Goal: Transaction & Acquisition: Download file/media

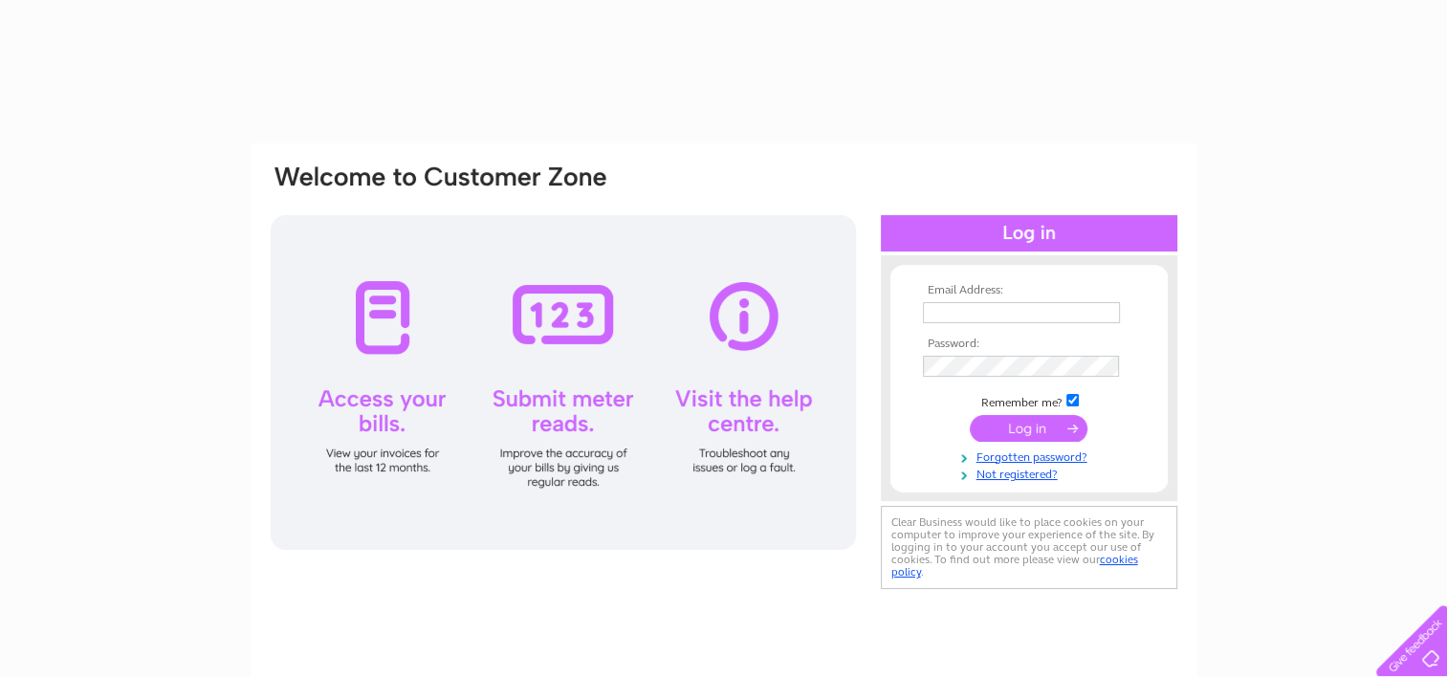
type input "[EMAIL_ADDRESS][DOMAIN_NAME]"
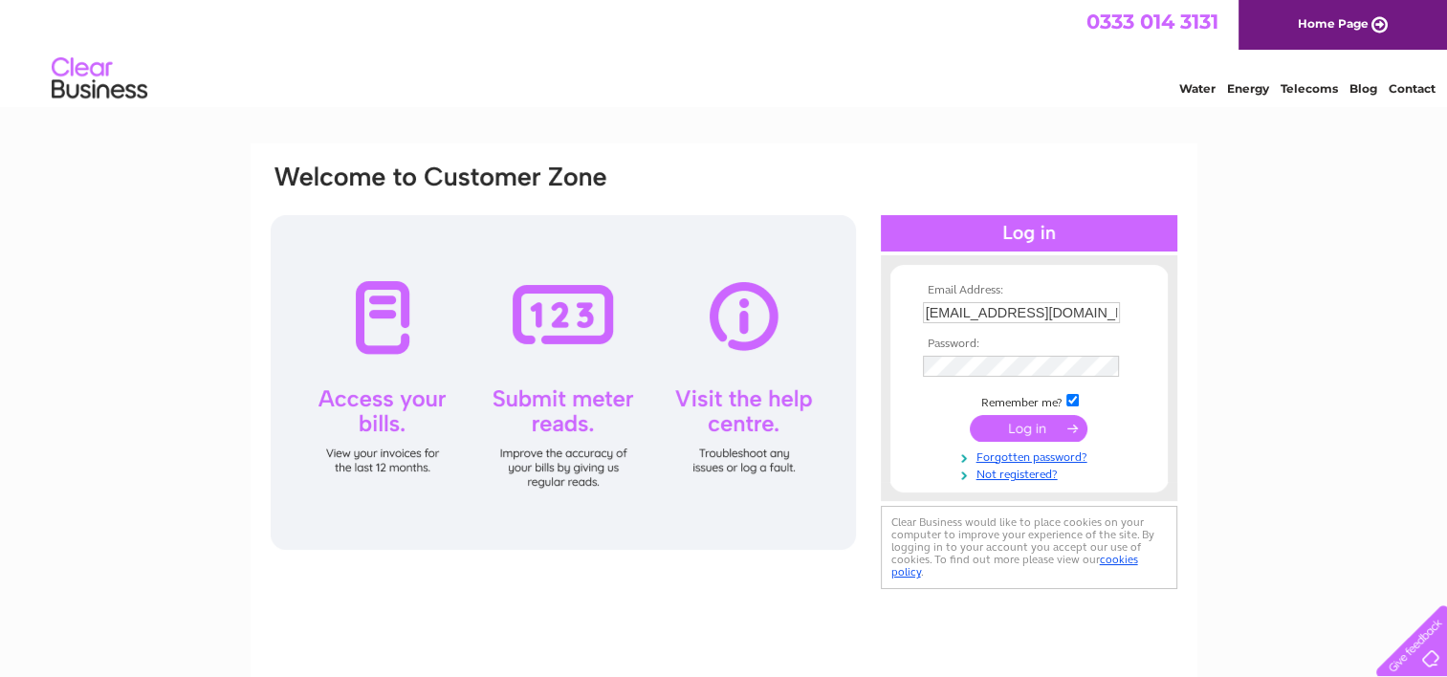
click at [1016, 424] on input "submit" at bounding box center [1029, 428] width 118 height 27
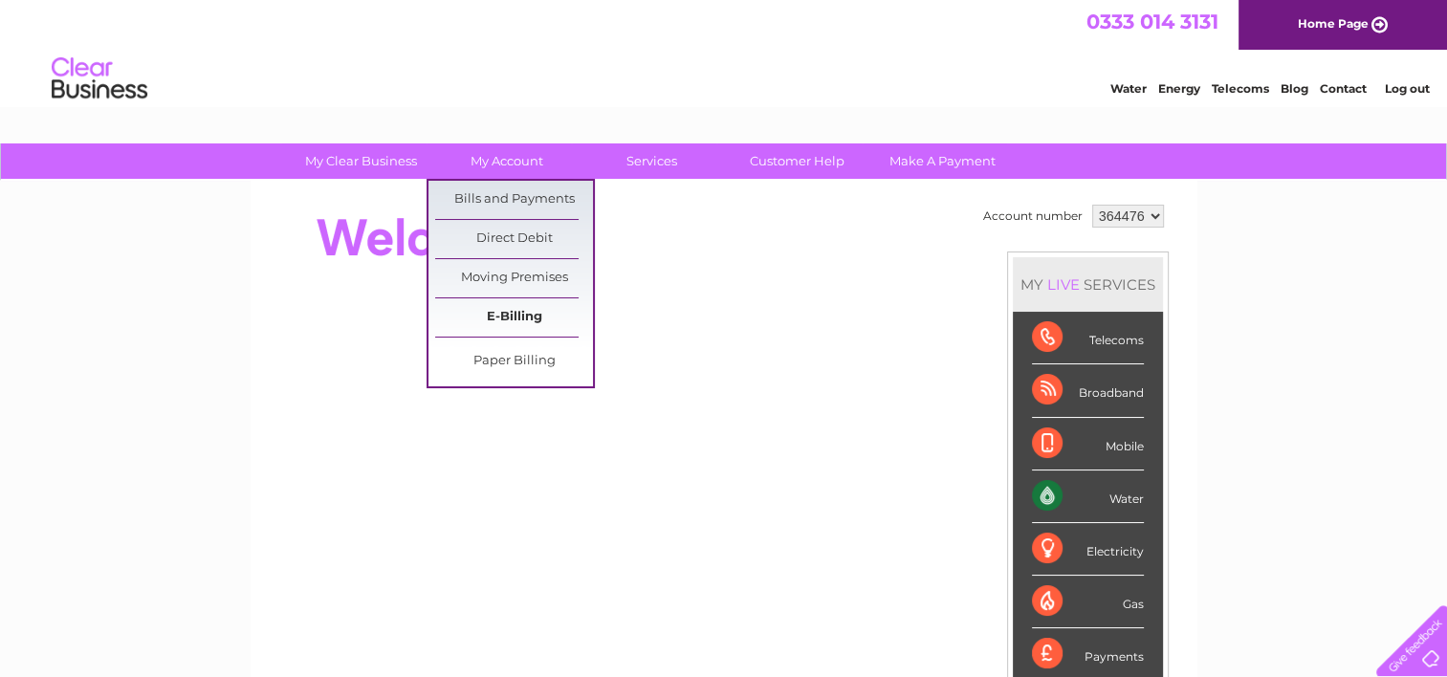
click at [509, 310] on link "E-Billing" at bounding box center [514, 317] width 158 height 38
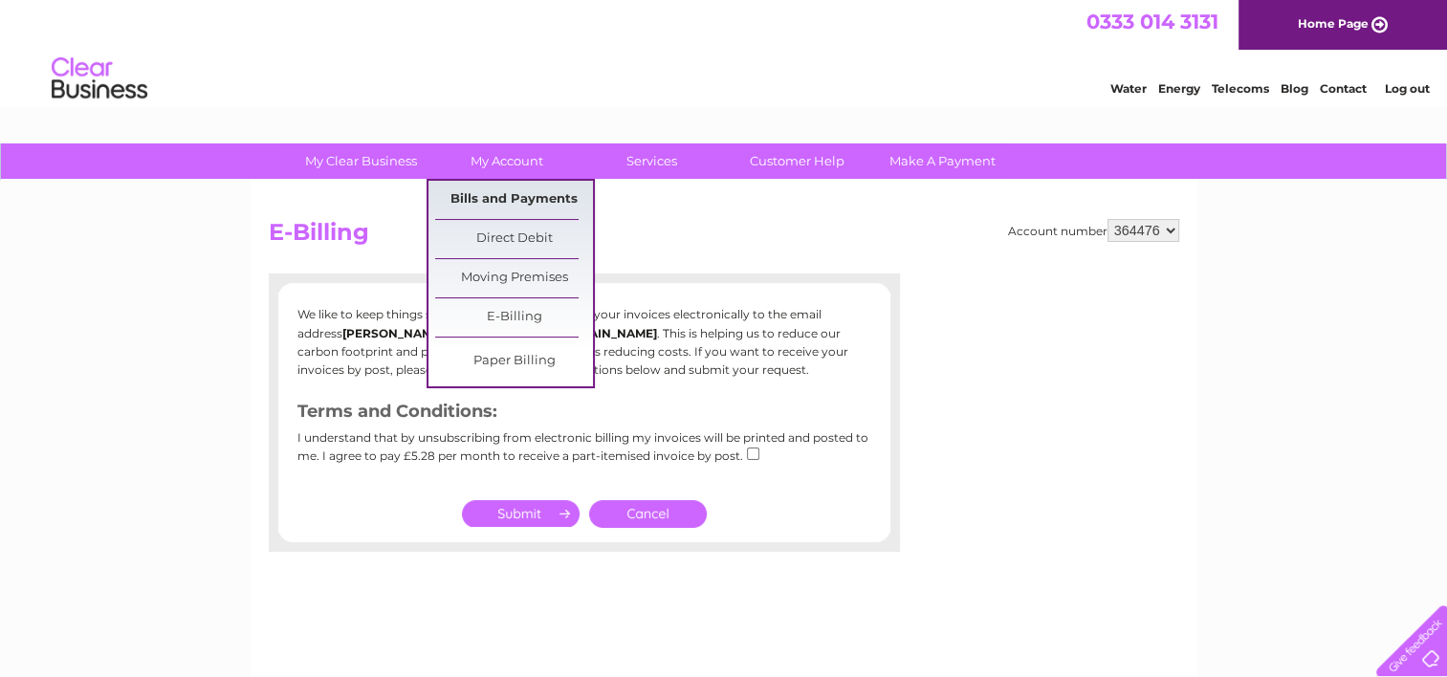
click at [515, 203] on link "Bills and Payments" at bounding box center [514, 200] width 158 height 38
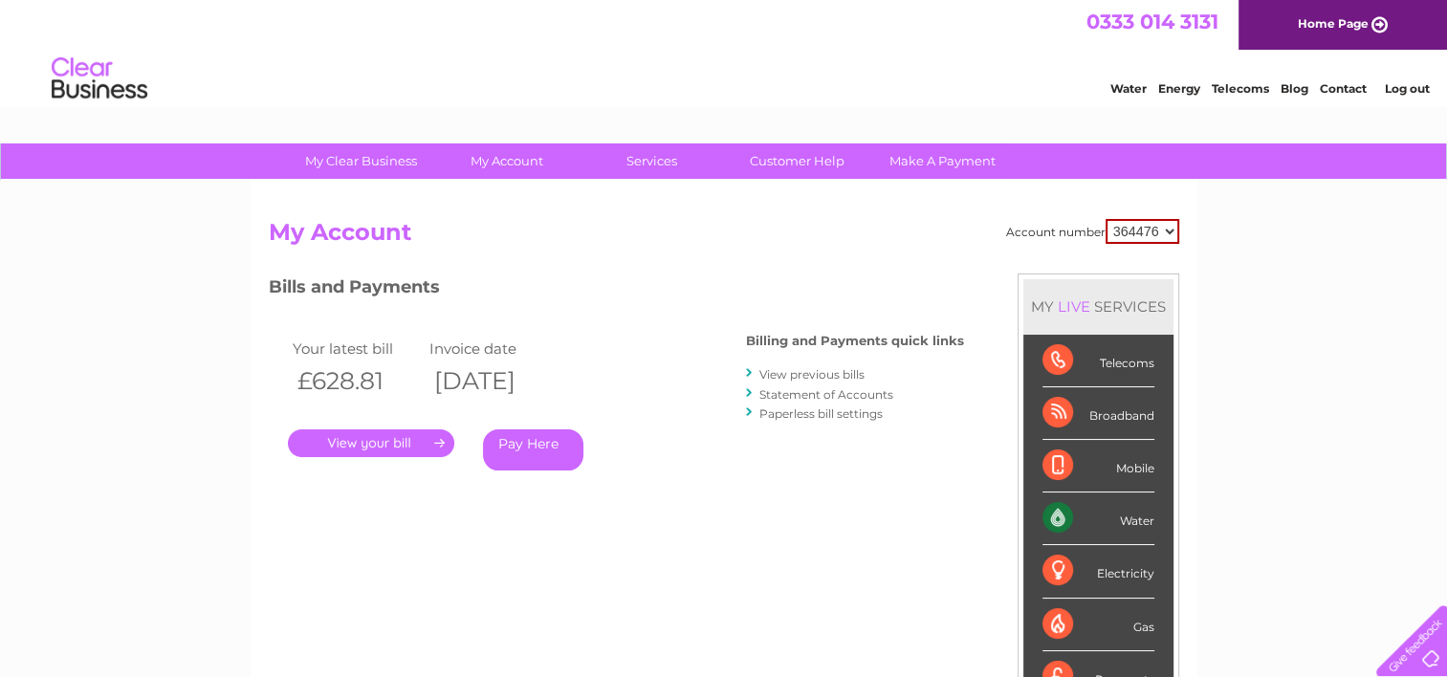
click at [802, 368] on link "View previous bills" at bounding box center [811, 374] width 105 height 14
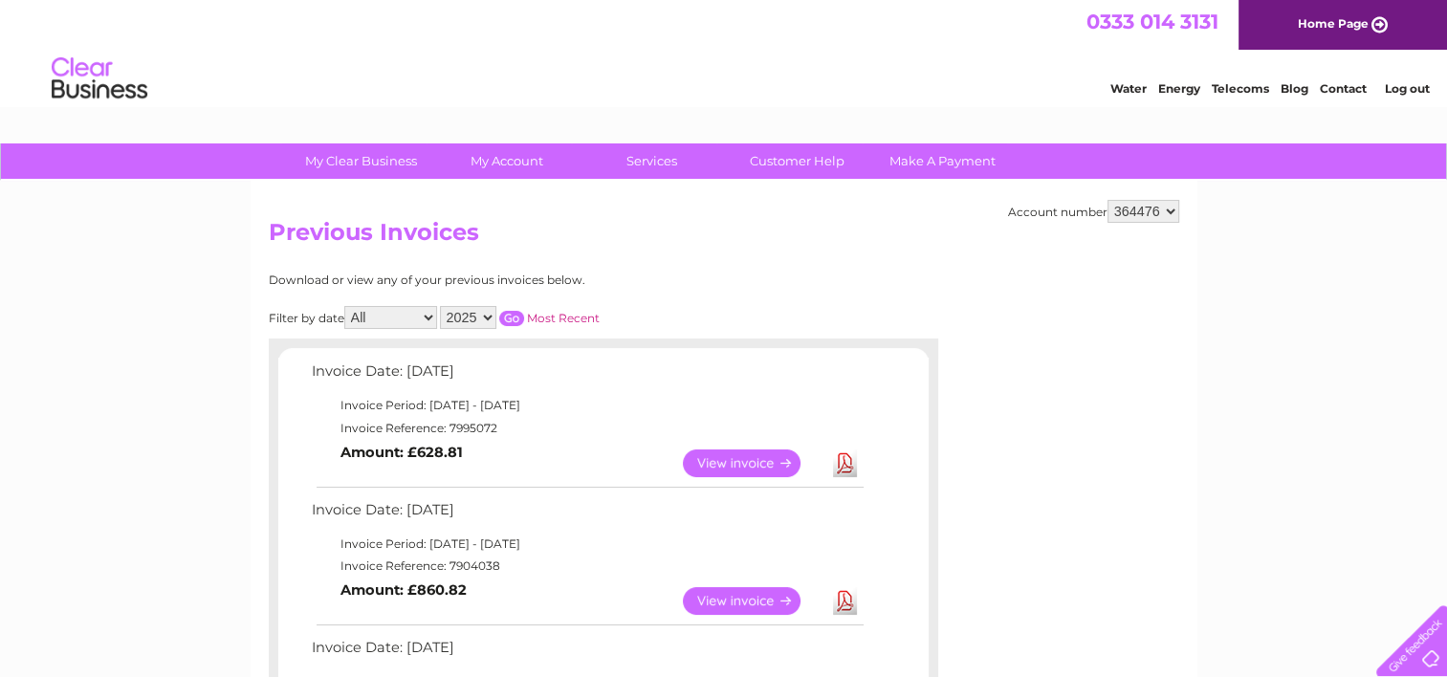
click at [846, 603] on link "Download" at bounding box center [845, 601] width 24 height 28
click at [842, 462] on link "Download" at bounding box center [845, 464] width 24 height 28
click at [843, 455] on link "Download" at bounding box center [845, 464] width 24 height 28
click at [1129, 210] on select "364476" at bounding box center [1144, 211] width 72 height 23
